Goal: Task Accomplishment & Management: Use online tool/utility

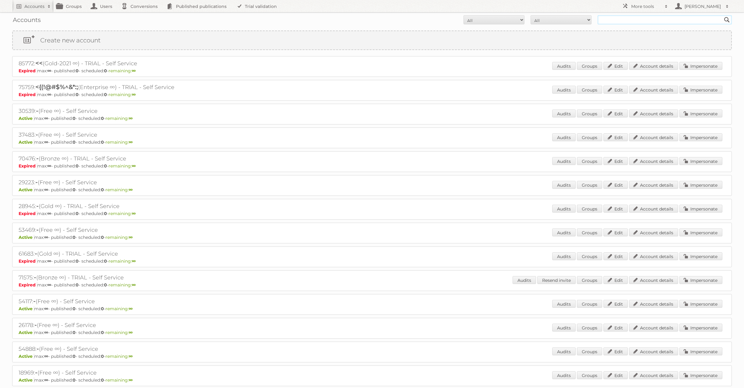
click at [642, 16] on input "text" at bounding box center [665, 19] width 134 height 9
type input "[PERSON_NAME]"
click at [638, 20] on input "[PERSON_NAME]" at bounding box center [665, 19] width 134 height 9
click at [722, 15] on input "Search" at bounding box center [726, 19] width 9 height 9
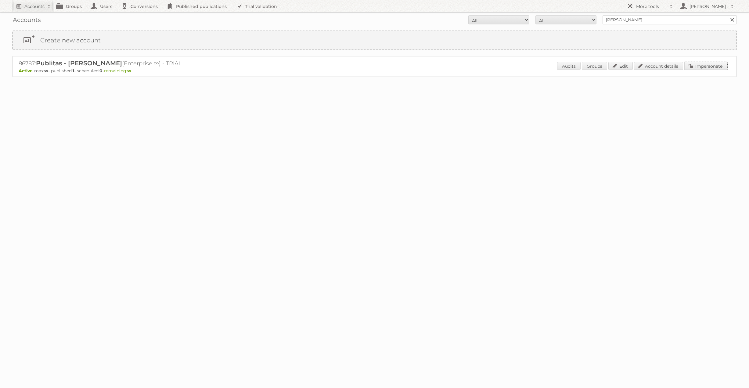
click at [697, 64] on link "Impersonate" at bounding box center [705, 66] width 43 height 8
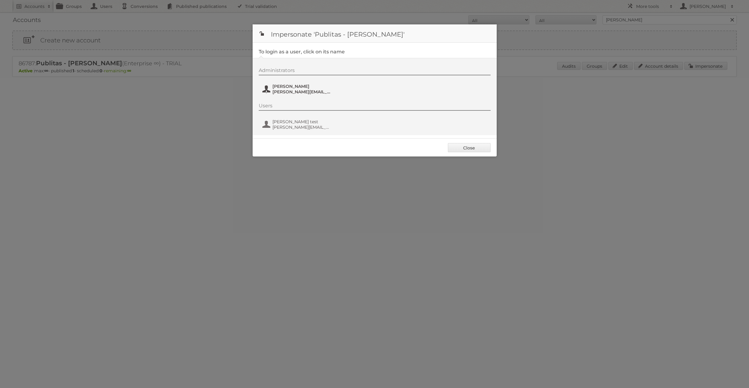
click at [292, 90] on span "[PERSON_NAME][EMAIL_ADDRESS][DOMAIN_NAME]" at bounding box center [301, 91] width 59 height 5
